Goal: Task Accomplishment & Management: Manage account settings

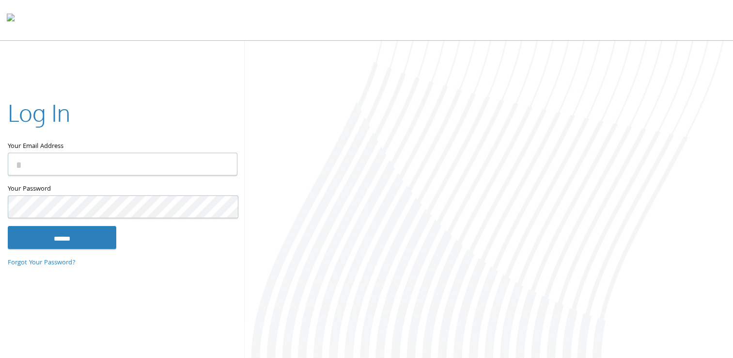
drag, startPoint x: 53, startPoint y: 160, endPoint x: 67, endPoint y: 161, distance: 14.1
click at [53, 160] on input "Your Email Address" at bounding box center [123, 164] width 230 height 23
